Goal: Register for event/course

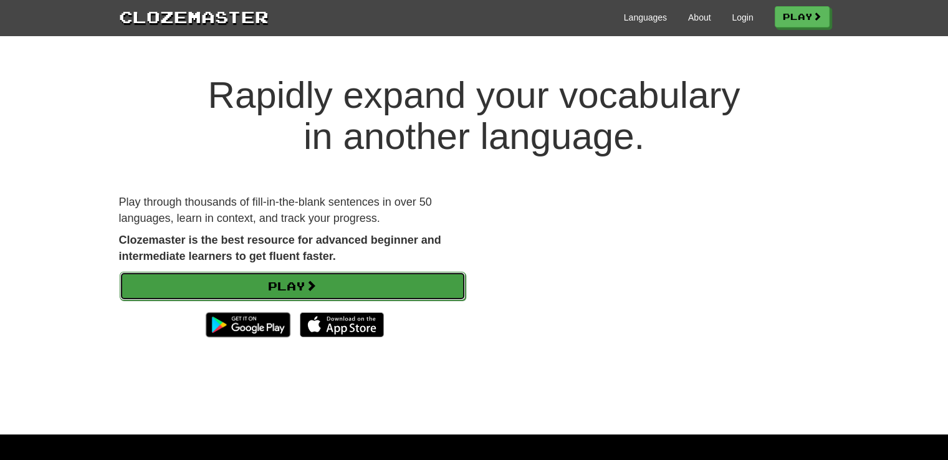
click at [327, 282] on link "Play" at bounding box center [293, 286] width 346 height 29
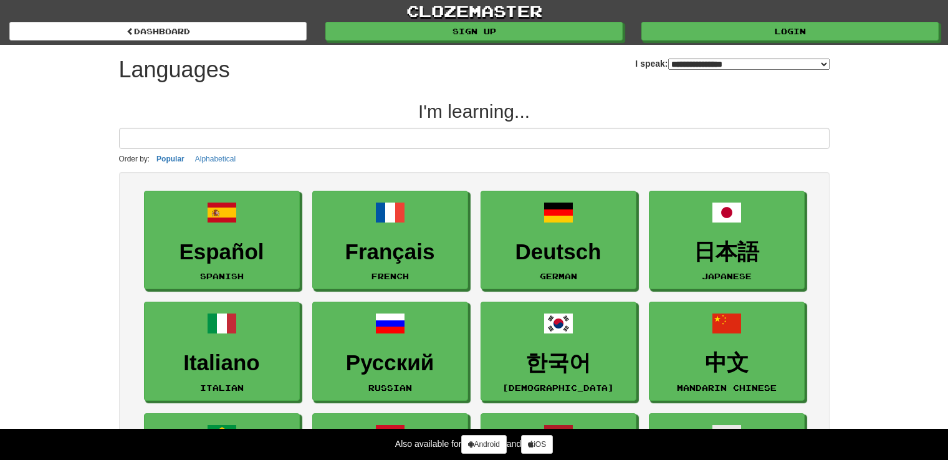
select select "*******"
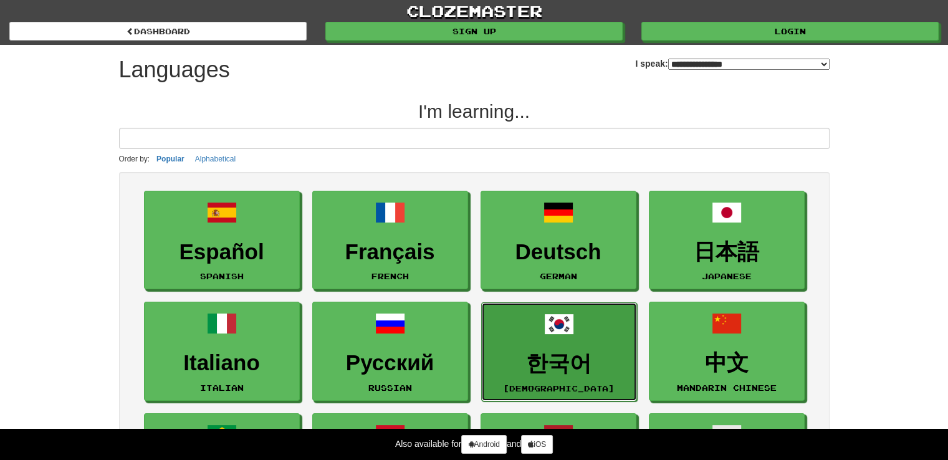
click at [492, 352] on h3 "한국어" at bounding box center [559, 364] width 142 height 24
